Goal: Information Seeking & Learning: Learn about a topic

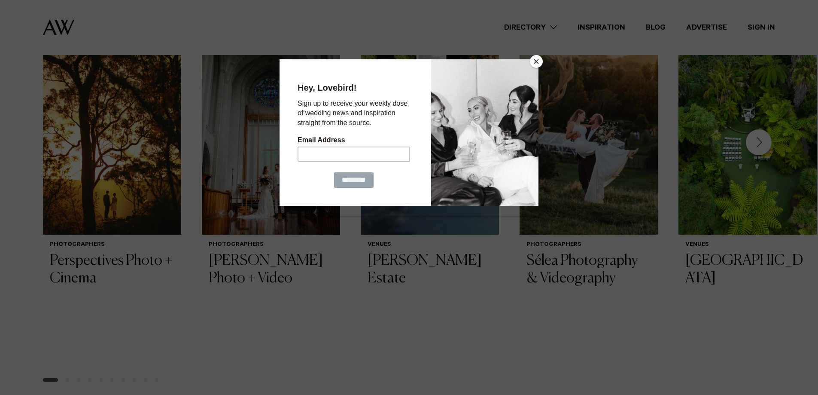
scroll to position [283, 0]
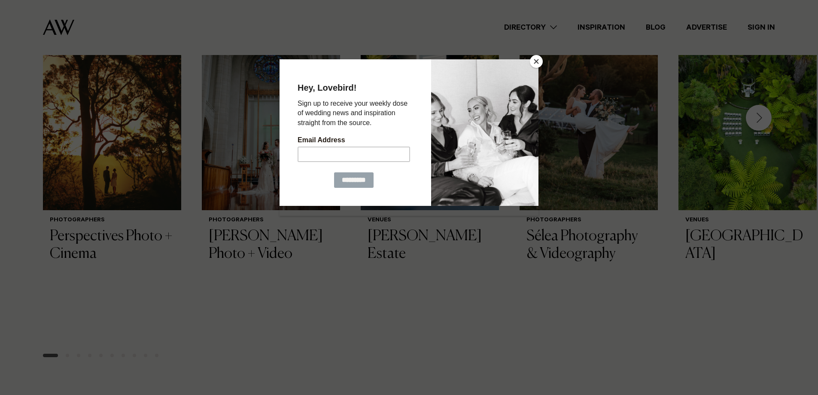
click at [537, 65] on button "Close" at bounding box center [536, 61] width 13 height 13
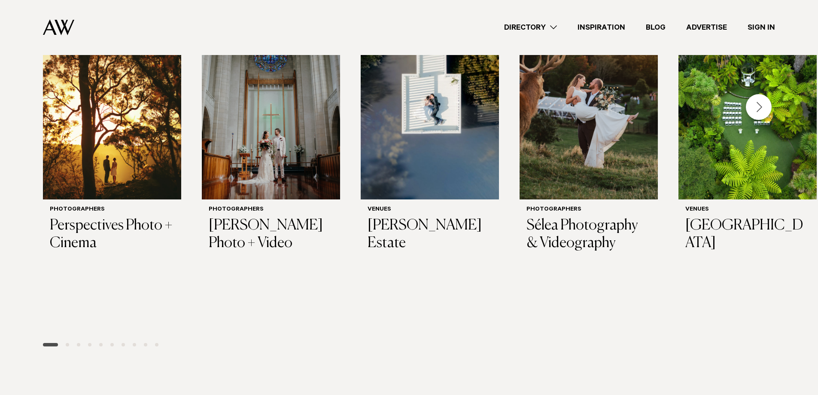
scroll to position [240, 0]
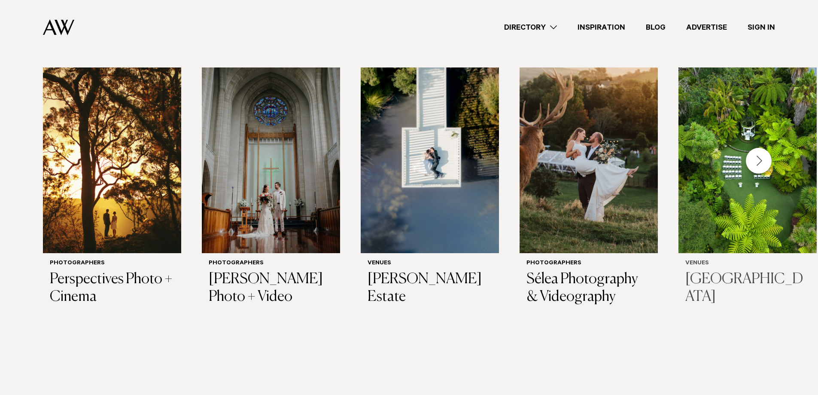
click at [756, 146] on img "5 / 29" at bounding box center [748, 160] width 138 height 186
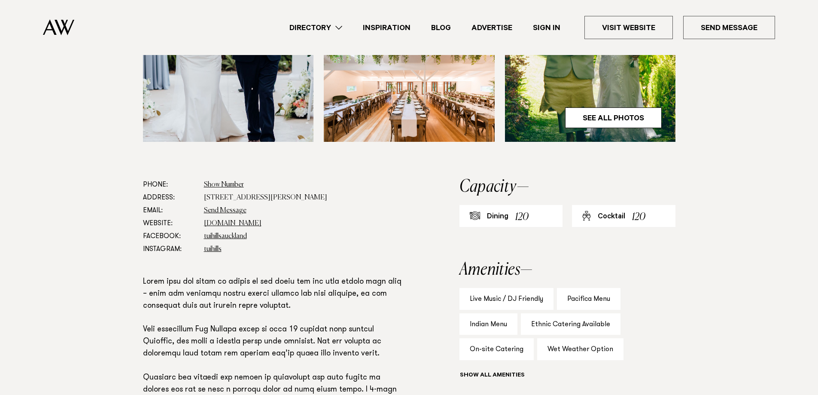
scroll to position [387, 0]
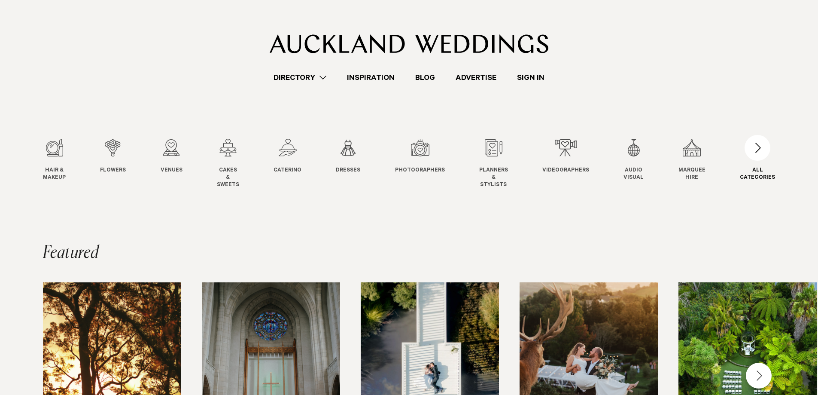
click at [761, 156] on div "button" at bounding box center [758, 148] width 26 height 26
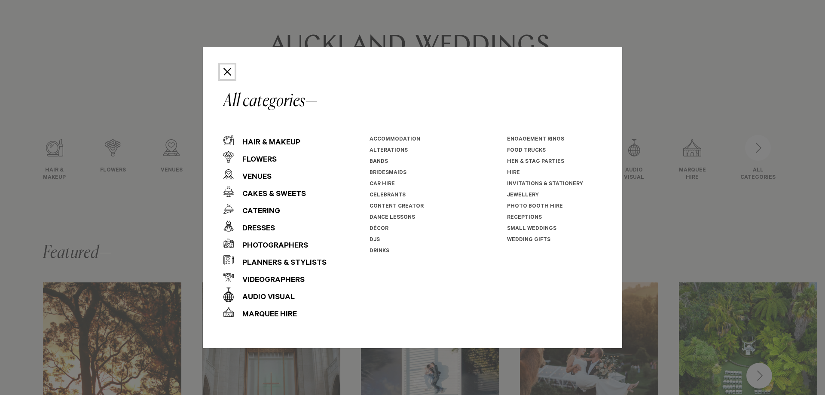
click at [231, 69] on button "Close" at bounding box center [227, 71] width 15 height 15
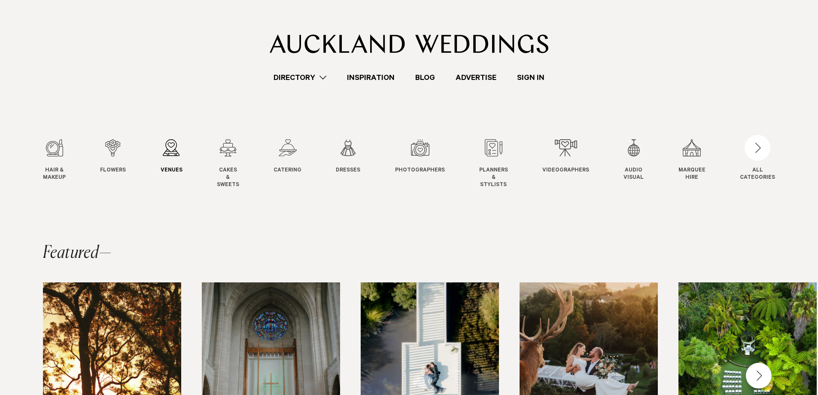
click at [169, 149] on div "3 / 12" at bounding box center [172, 147] width 22 height 17
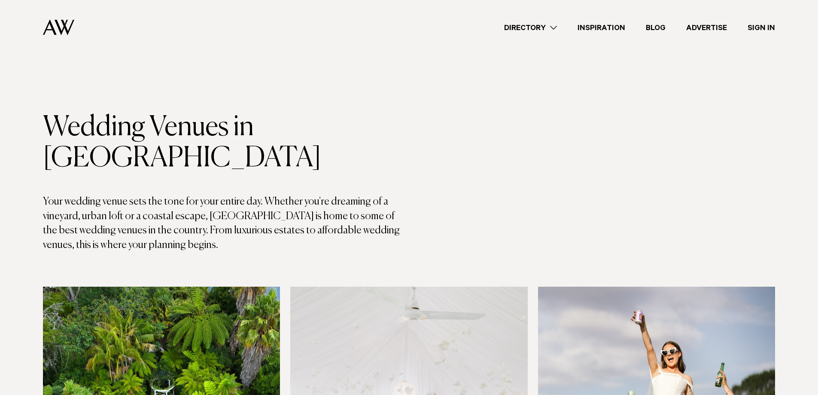
click at [554, 24] on link "Directory" at bounding box center [530, 28] width 73 height 12
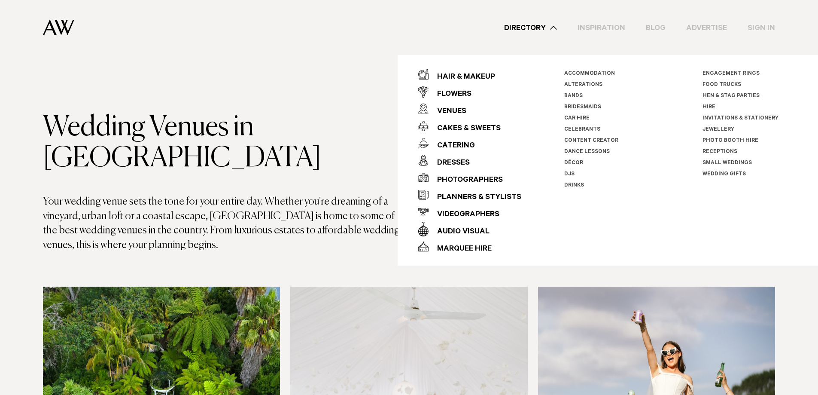
click at [717, 159] on li "Small Weddings" at bounding box center [750, 163] width 95 height 11
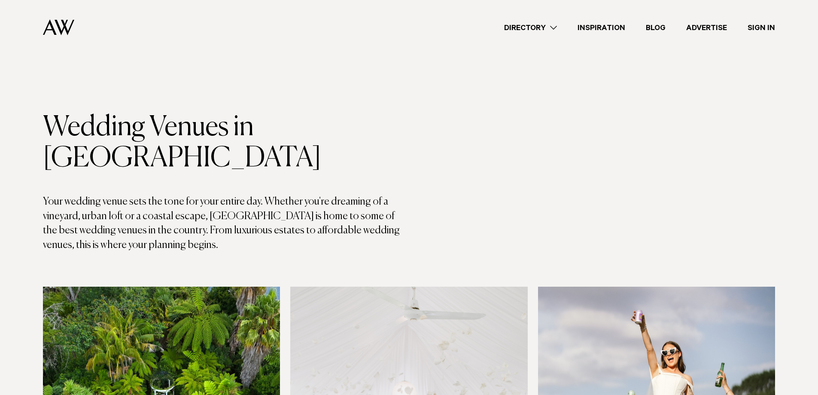
click at [550, 27] on link "Directory" at bounding box center [530, 28] width 73 height 12
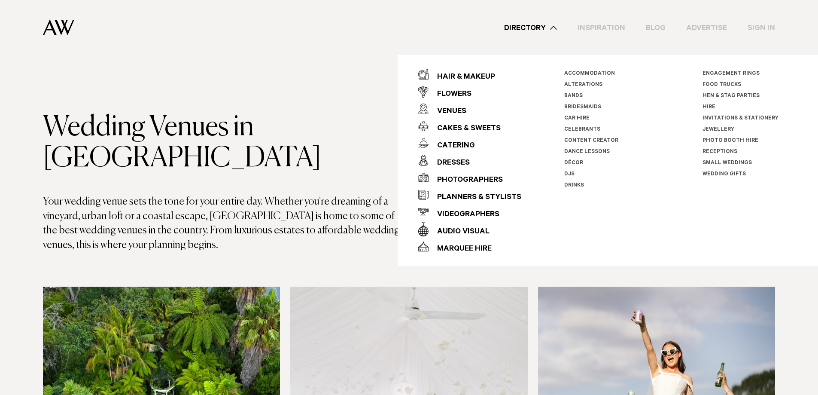
click at [734, 162] on link "Small Weddings" at bounding box center [727, 163] width 49 height 6
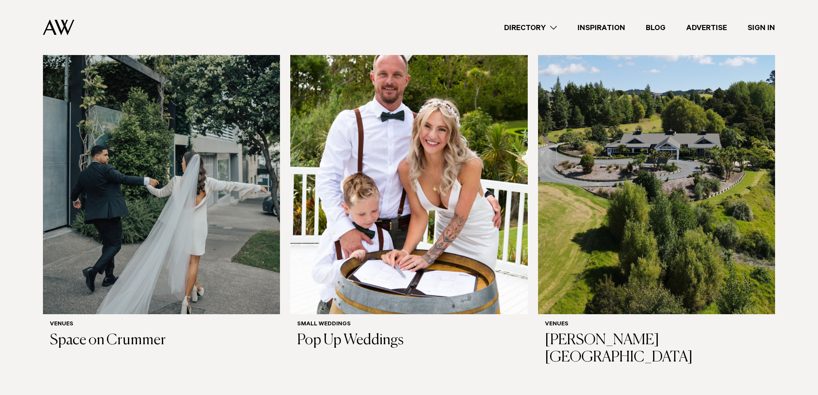
scroll to position [172, 0]
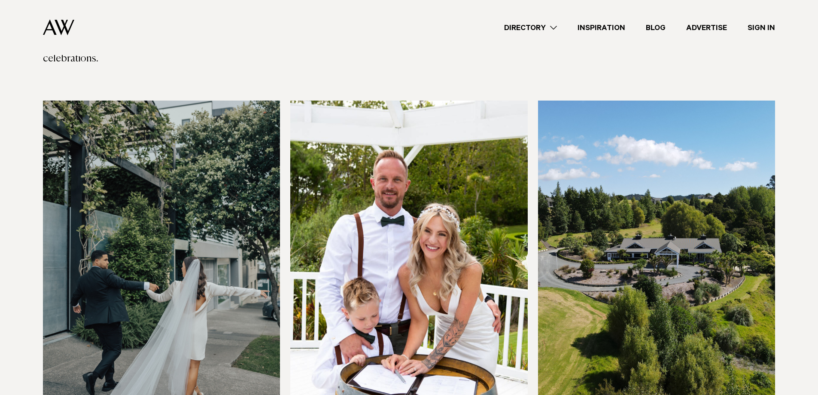
click at [378, 283] on img at bounding box center [408, 260] width 237 height 318
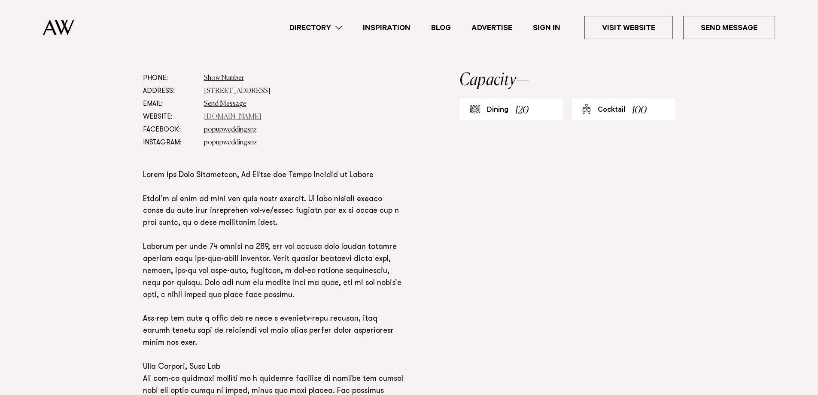
scroll to position [473, 0]
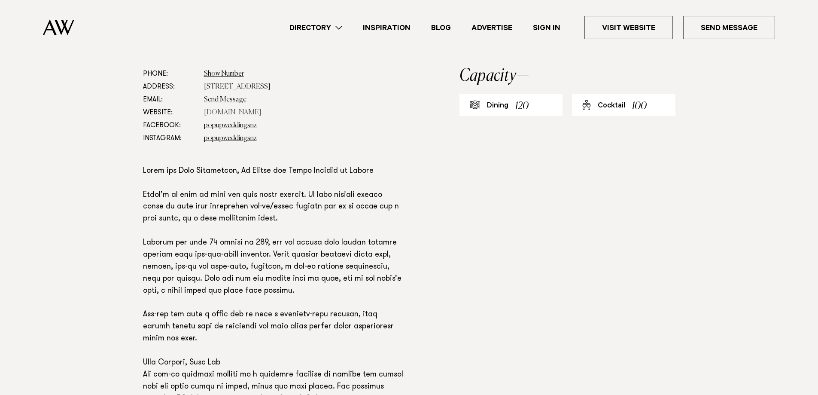
click at [253, 112] on link "www.popupweddings.co.nz" at bounding box center [233, 112] width 58 height 7
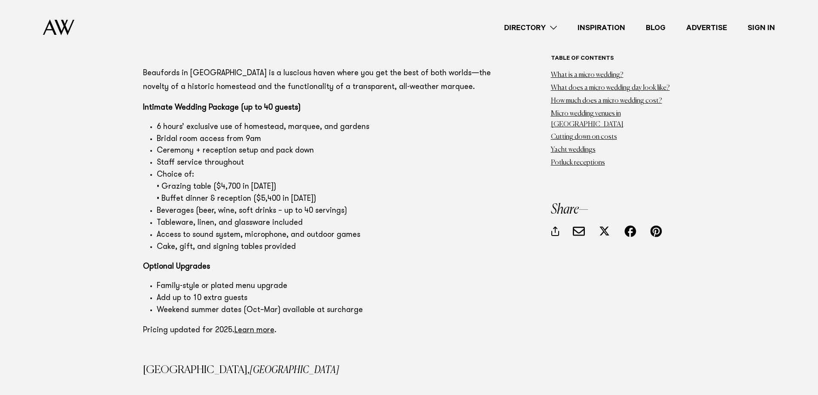
scroll to position [3007, 0]
